Goal: Task Accomplishment & Management: Manage account settings

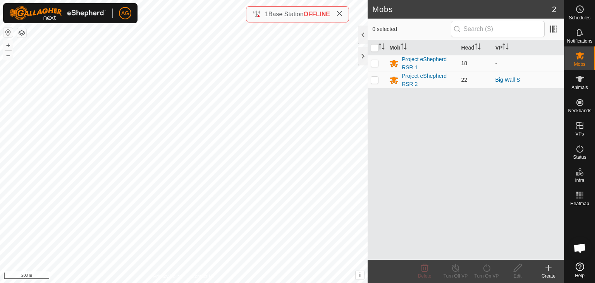
click at [342, 17] on span at bounding box center [339, 14] width 6 height 9
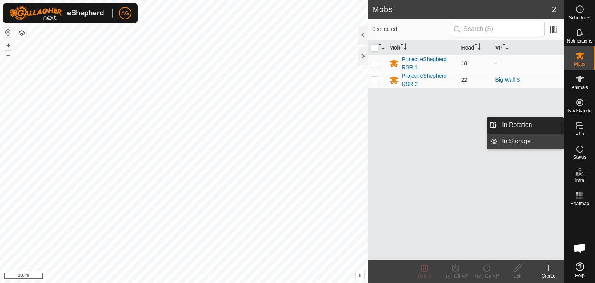
click at [538, 134] on link "In Storage" at bounding box center [530, 141] width 66 height 15
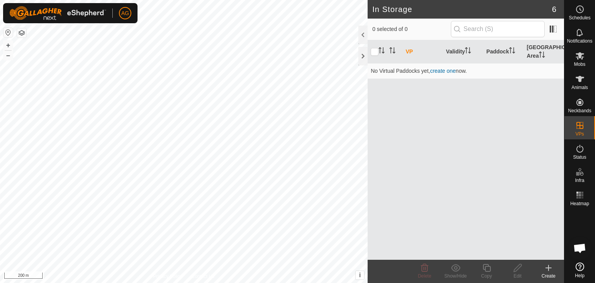
click at [549, 273] on icon at bounding box center [548, 267] width 9 height 9
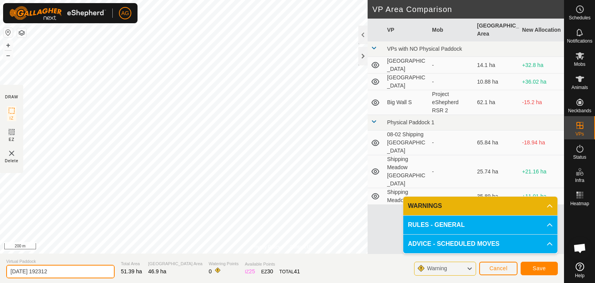
drag, startPoint x: 62, startPoint y: 270, endPoint x: 0, endPoint y: 278, distance: 62.9
click at [6, 278] on input "2025-09-14 192312" at bounding box center [60, 272] width 108 height 14
type input "Move into horse pasture"
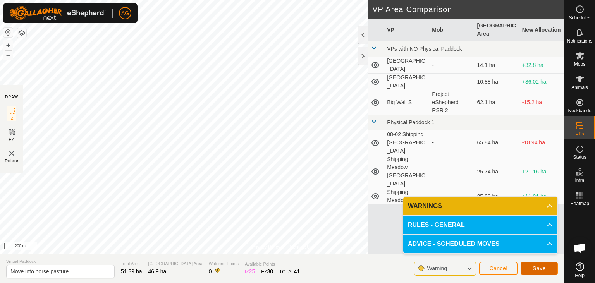
click at [533, 270] on span "Save" at bounding box center [539, 268] width 13 height 6
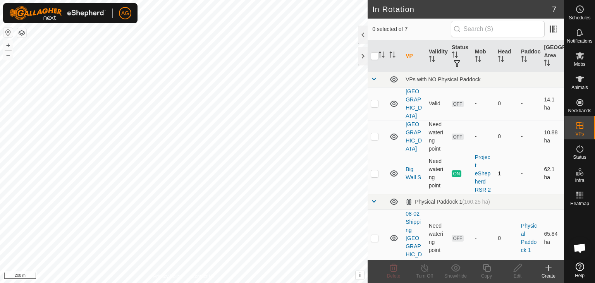
click at [377, 170] on p-checkbox at bounding box center [375, 173] width 8 height 6
checkbox input "true"
click at [377, 170] on p-checkbox at bounding box center [375, 173] width 8 height 6
checkbox input "true"
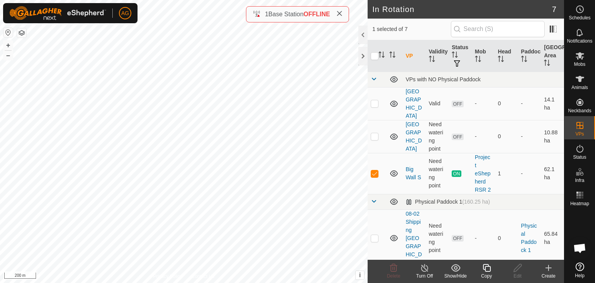
click at [429, 274] on div "Turn Off" at bounding box center [424, 276] width 31 height 7
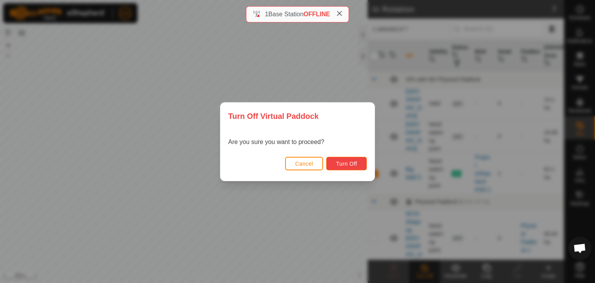
click at [348, 164] on span "Turn Off" at bounding box center [346, 164] width 21 height 6
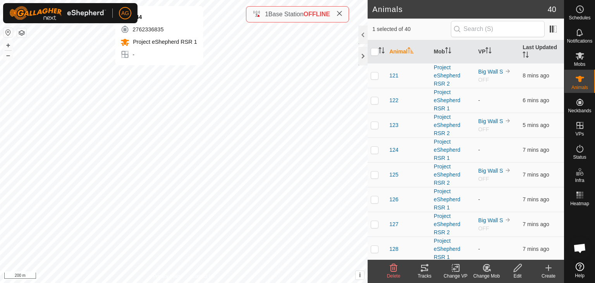
checkbox input "true"
checkbox input "false"
checkbox input "true"
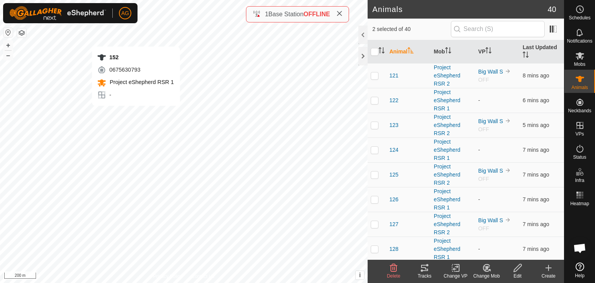
checkbox input "true"
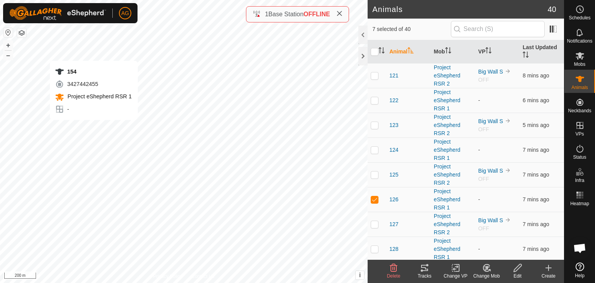
checkbox input "true"
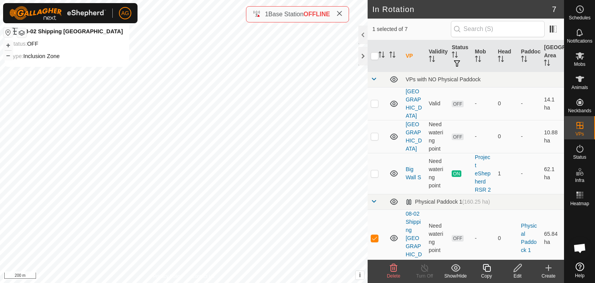
checkbox input "false"
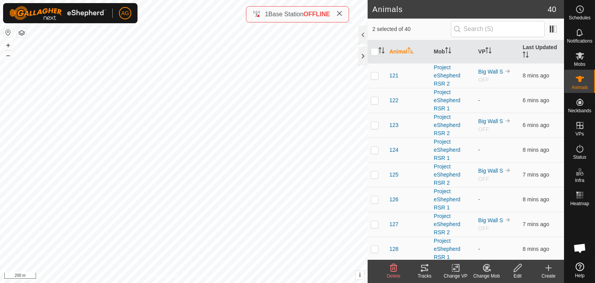
checkbox input "true"
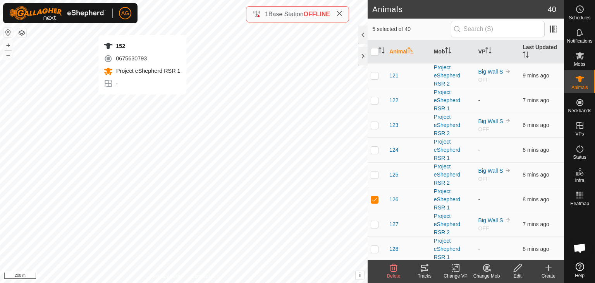
checkbox input "true"
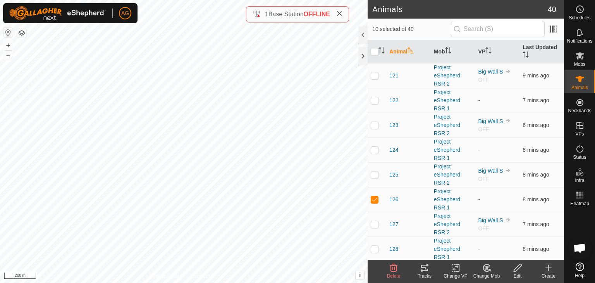
click at [455, 269] on icon at bounding box center [455, 268] width 5 height 5
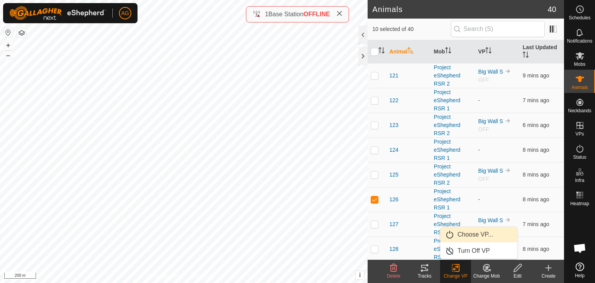
click at [471, 236] on link "Choose VP..." at bounding box center [478, 234] width 77 height 15
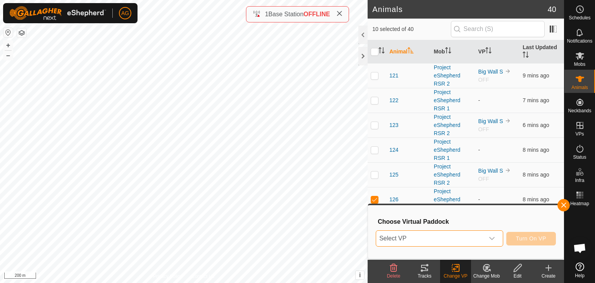
click at [479, 239] on span "Select VP" at bounding box center [430, 238] width 108 height 15
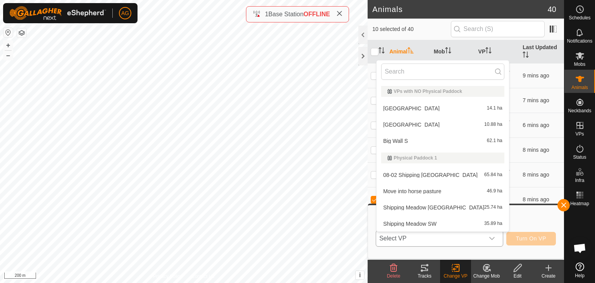
click at [434, 193] on li "Move into horse pasture 46.9 ha" at bounding box center [442, 191] width 132 height 15
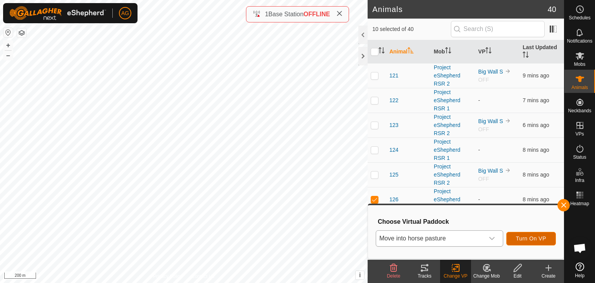
click at [520, 240] on span "Turn On VP" at bounding box center [531, 238] width 30 height 6
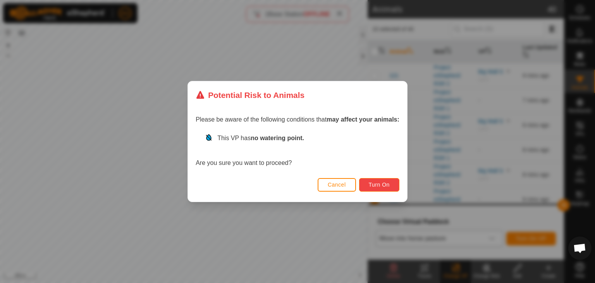
click at [376, 179] on button "Turn On" at bounding box center [379, 185] width 40 height 14
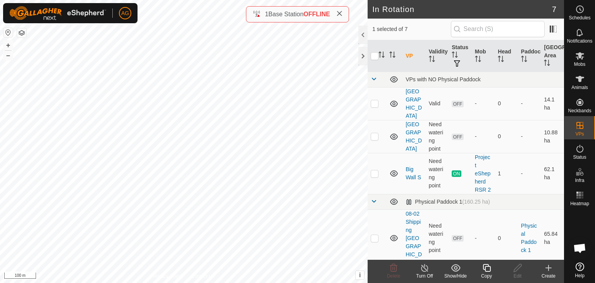
click at [483, 265] on icon at bounding box center [487, 267] width 10 height 9
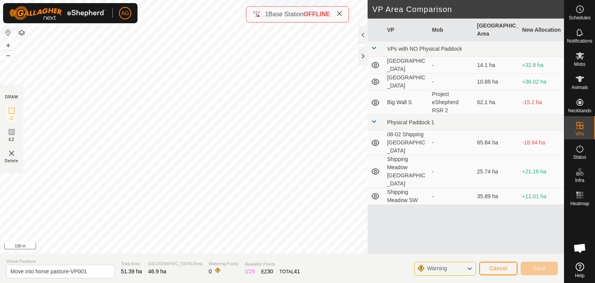
click at [0, 132] on div "Privacy Policy Contact Us Move into horse pasture Type: Inclusion Zone 10 Anima…" at bounding box center [282, 141] width 564 height 283
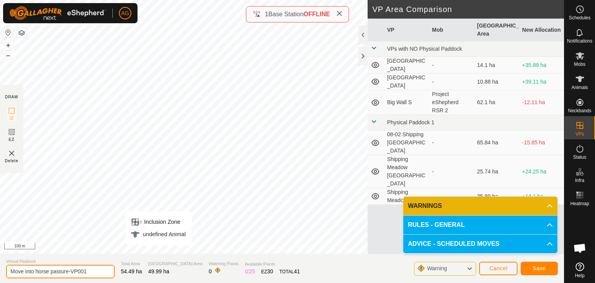
click at [88, 273] on input "Move into horse pasture-VP001" at bounding box center [60, 272] width 108 height 14
type input "Move into horse pasture new"
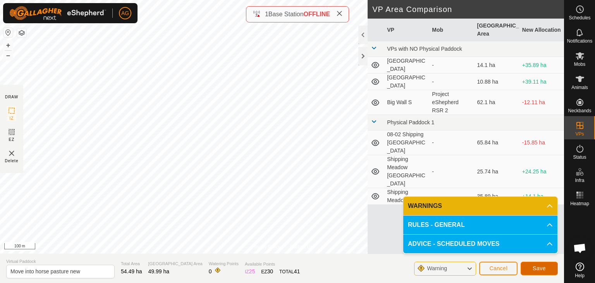
click at [541, 267] on span "Save" at bounding box center [539, 268] width 13 height 6
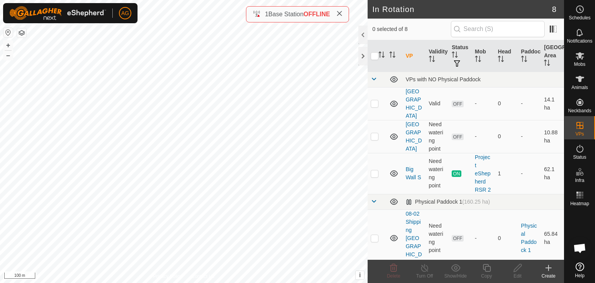
checkbox input "true"
click at [424, 273] on div "Turn Off" at bounding box center [424, 276] width 31 height 7
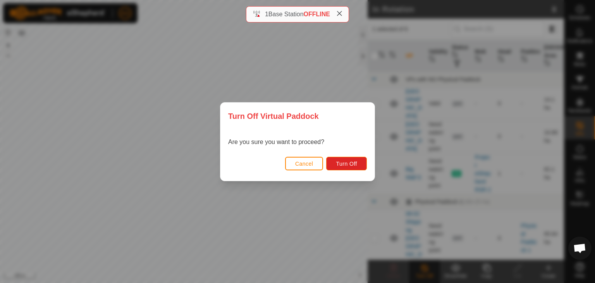
click at [347, 157] on div "Cancel Turn Off" at bounding box center [297, 168] width 154 height 26
click at [349, 162] on span "Turn Off" at bounding box center [346, 164] width 21 height 6
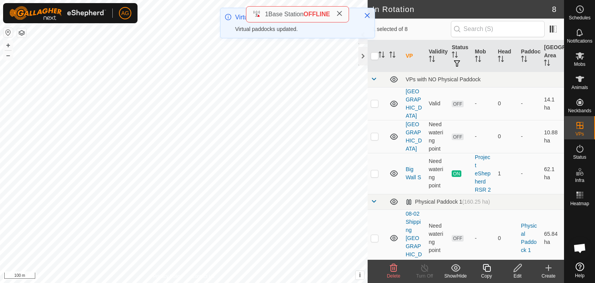
checkbox input "true"
checkbox input "false"
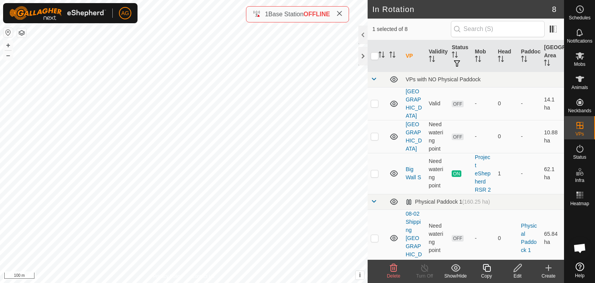
checkbox input "true"
checkbox input "false"
click at [393, 269] on icon at bounding box center [393, 268] width 7 height 8
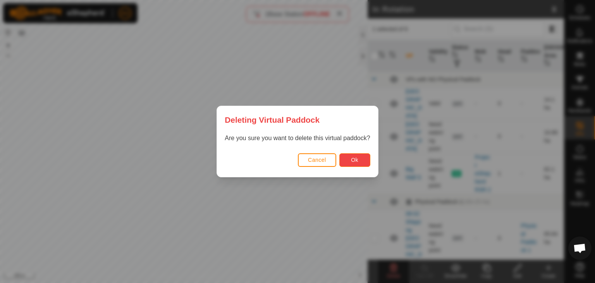
click at [345, 161] on button "Ok" at bounding box center [354, 160] width 31 height 14
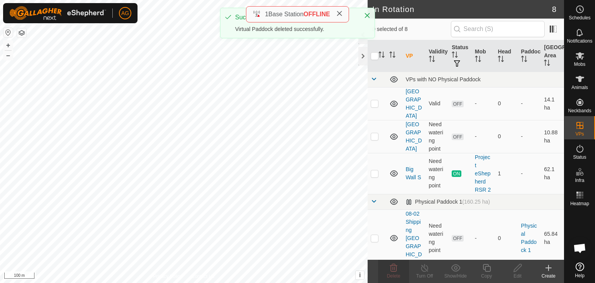
checkbox input "false"
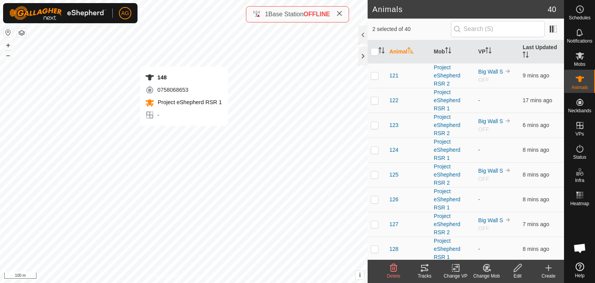
checkbox input "false"
checkbox input "true"
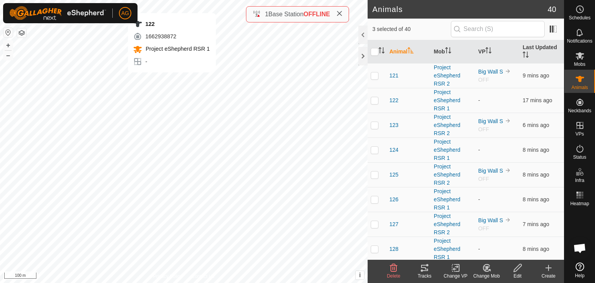
checkbox input "true"
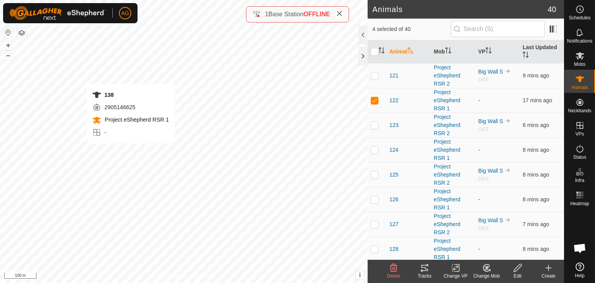
checkbox input "true"
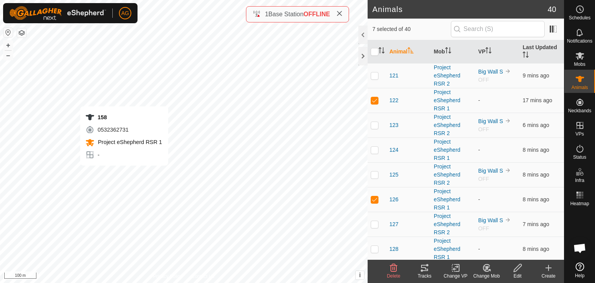
checkbox input "true"
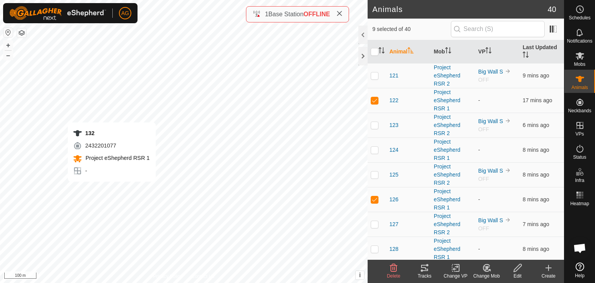
checkbox input "true"
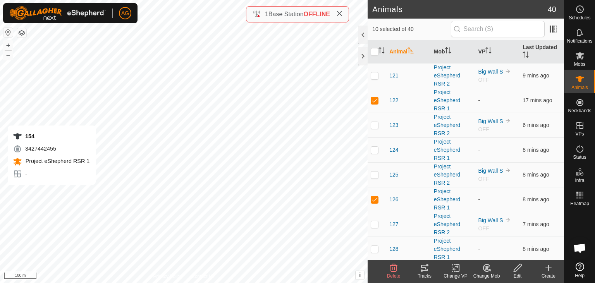
checkbox input "true"
click at [456, 270] on icon at bounding box center [456, 267] width 10 height 9
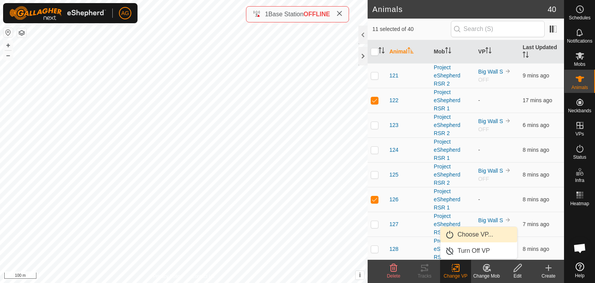
click at [470, 235] on link "Choose VP..." at bounding box center [478, 234] width 77 height 15
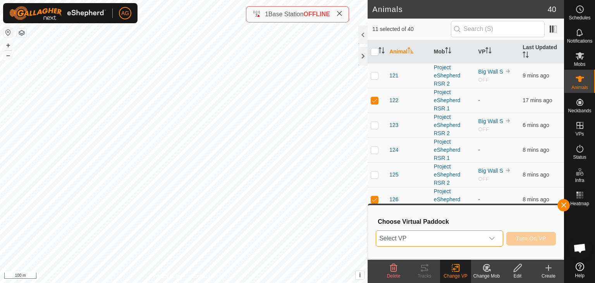
click at [470, 235] on span "Select VP" at bounding box center [430, 238] width 108 height 15
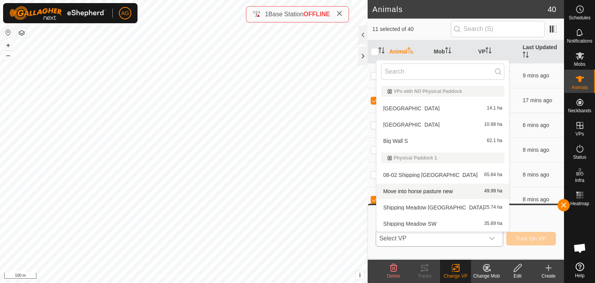
click at [450, 193] on li "Move into horse pasture new 49.99 ha" at bounding box center [442, 191] width 132 height 15
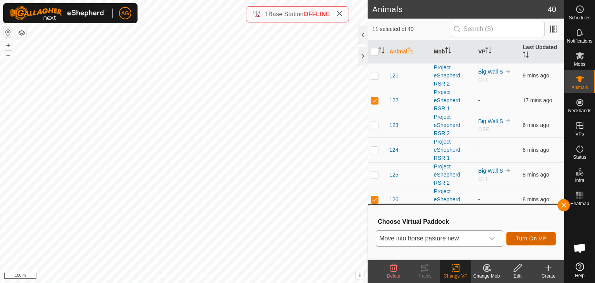
click at [528, 239] on span "Turn On VP" at bounding box center [531, 238] width 30 height 6
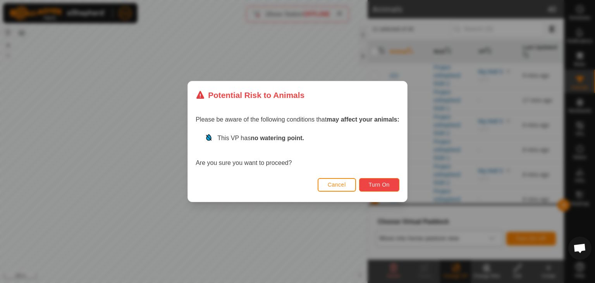
click at [379, 182] on span "Turn On" at bounding box center [379, 185] width 21 height 6
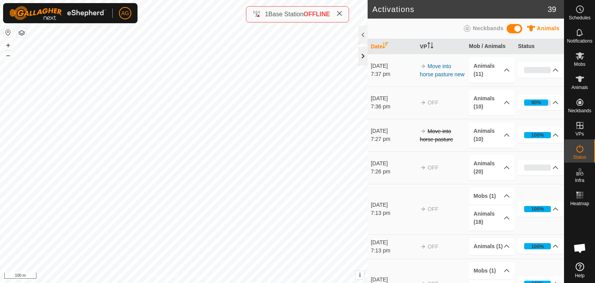
click at [364, 54] on div "Activations 39 Animals Neckbands Date VP Mob / Animals Status 14 Sept 2025 7:37…" at bounding box center [282, 141] width 564 height 283
click at [318, 6] on div "Activations 39 Animals Neckbands Date VP Mob / Animals Status 14 Sept 2025 7:37…" at bounding box center [282, 141] width 564 height 283
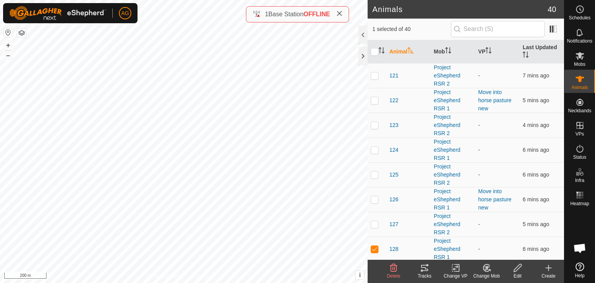
click at [453, 268] on icon at bounding box center [456, 267] width 10 height 9
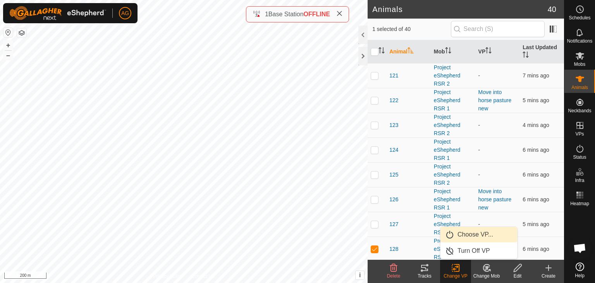
click at [469, 232] on link "Choose VP..." at bounding box center [478, 234] width 77 height 15
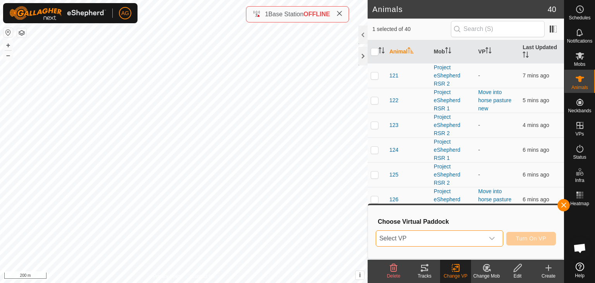
click at [451, 237] on span "Select VP" at bounding box center [430, 238] width 108 height 15
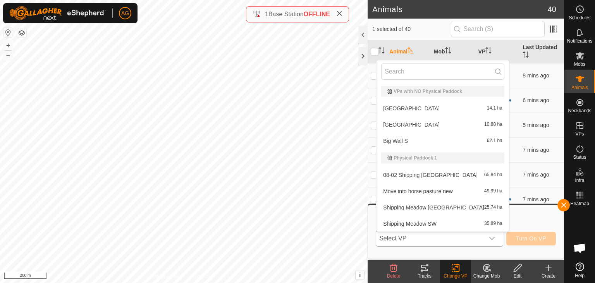
click at [429, 192] on li "Move into horse pasture new 49.99 ha" at bounding box center [442, 191] width 132 height 15
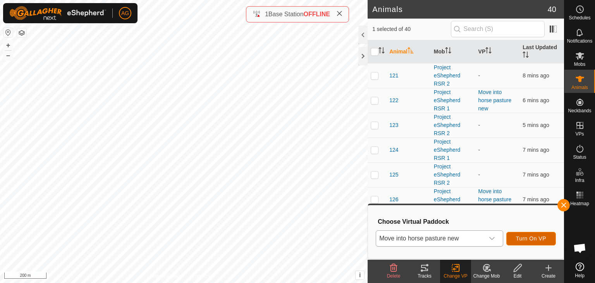
click at [517, 241] on span "Turn On VP" at bounding box center [531, 238] width 30 height 6
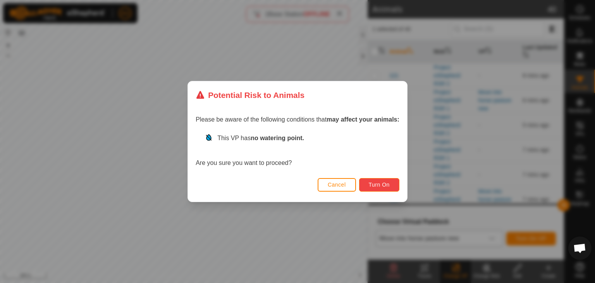
click at [383, 187] on span "Turn On" at bounding box center [379, 185] width 21 height 6
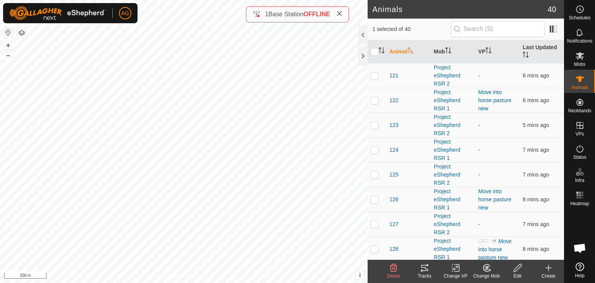
checkbox input "false"
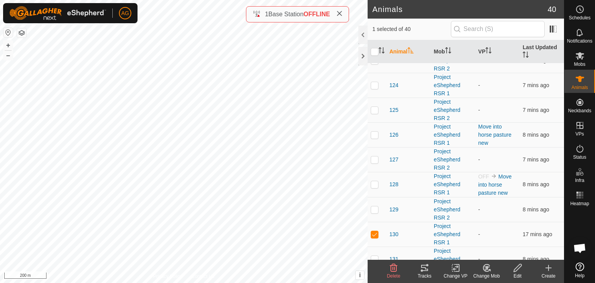
click at [456, 269] on icon at bounding box center [456, 267] width 10 height 9
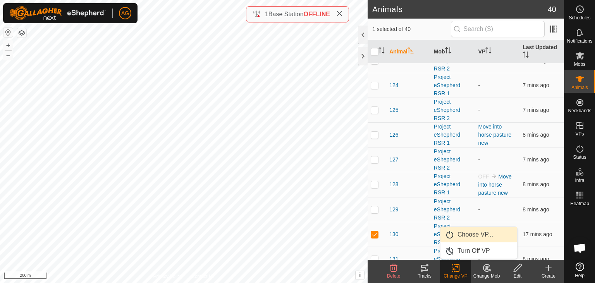
click at [474, 239] on link "Choose VP..." at bounding box center [478, 234] width 77 height 15
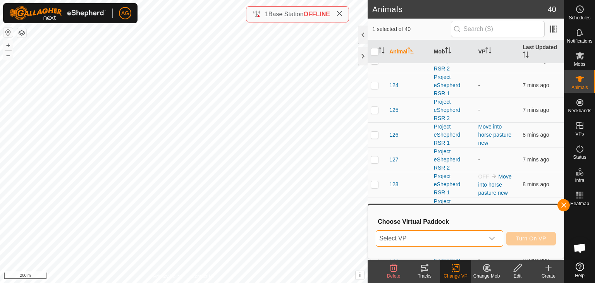
click at [474, 239] on span "Select VP" at bounding box center [430, 238] width 108 height 15
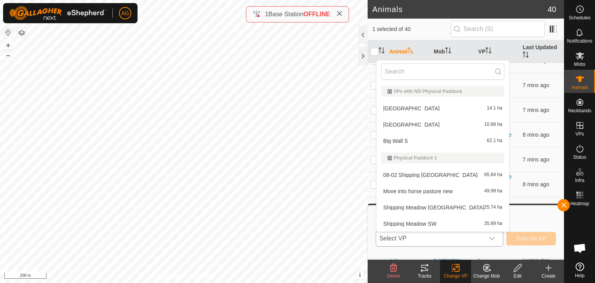
click at [436, 187] on li "Move into horse pasture new 49.99 ha" at bounding box center [442, 191] width 132 height 15
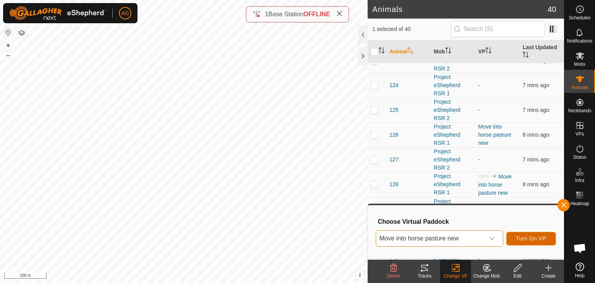
click at [516, 242] on button "Turn On VP" at bounding box center [531, 239] width 50 height 14
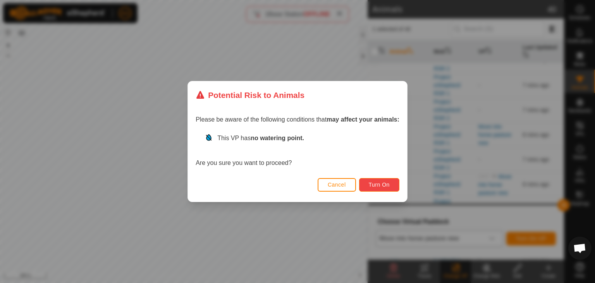
click at [373, 187] on span "Turn On" at bounding box center [379, 185] width 21 height 6
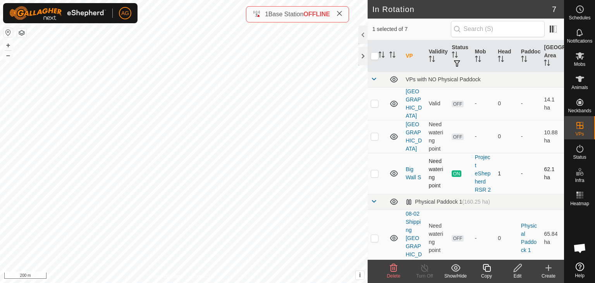
click at [377, 170] on p-checkbox at bounding box center [375, 173] width 8 height 6
checkbox input "true"
click at [423, 273] on div "Turn Off" at bounding box center [424, 276] width 31 height 7
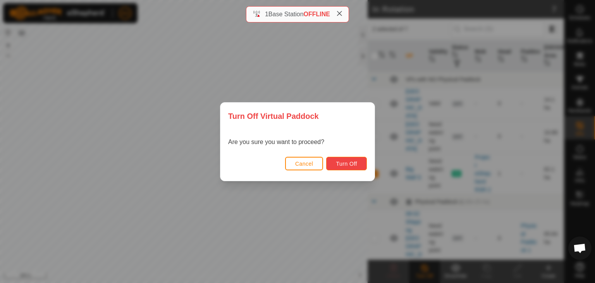
click at [349, 167] on button "Turn Off" at bounding box center [346, 164] width 41 height 14
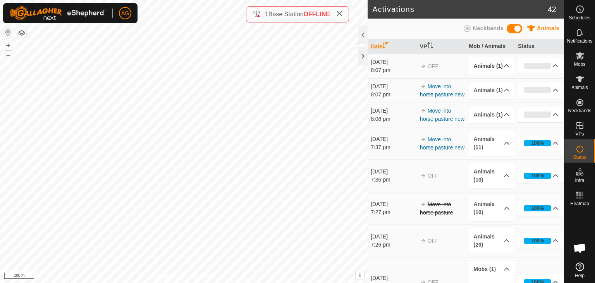
click at [500, 61] on p-accordion-header "Animals (1)" at bounding box center [491, 65] width 45 height 17
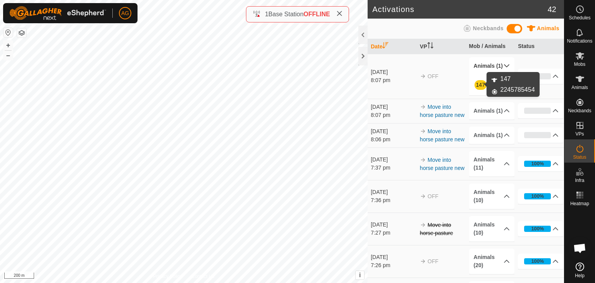
click at [481, 86] on link "147" at bounding box center [480, 85] width 9 height 6
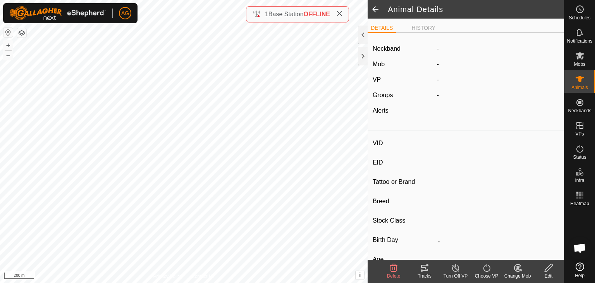
type input "147"
type input "-"
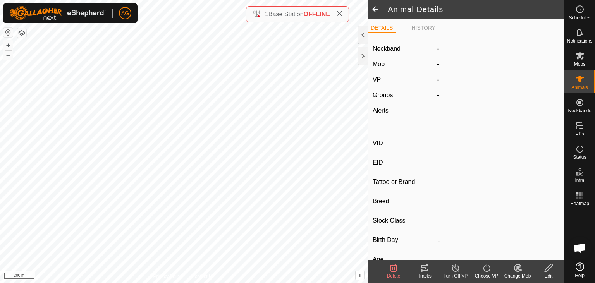
type input "-"
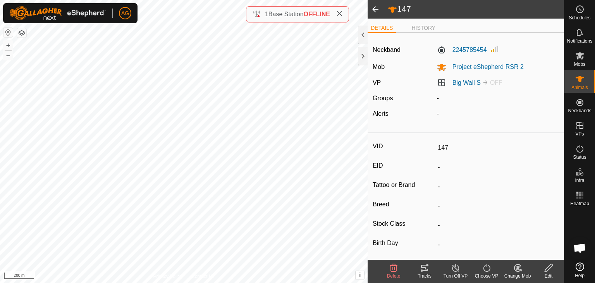
click at [379, 7] on span at bounding box center [375, 9] width 15 height 19
